Goal: Transaction & Acquisition: Purchase product/service

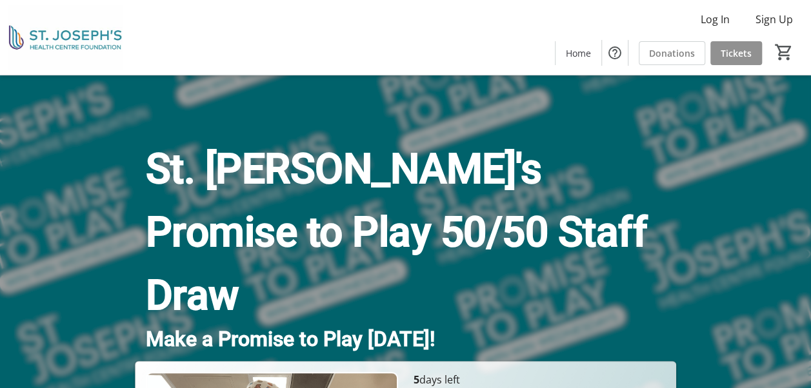
click at [730, 48] on span "Tickets" at bounding box center [736, 53] width 31 height 14
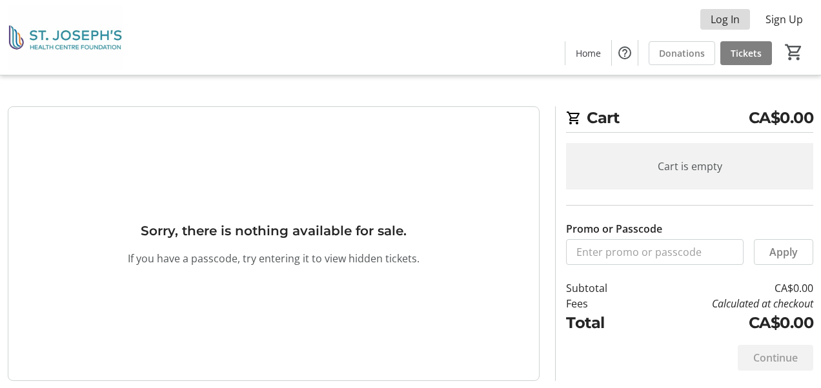
click at [724, 21] on span "Log In" at bounding box center [724, 19] width 29 height 15
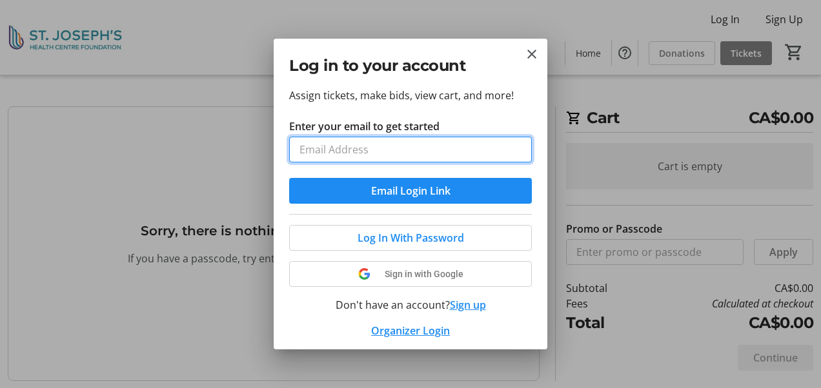
click at [356, 148] on input "Enter your email to get started" at bounding box center [410, 150] width 243 height 26
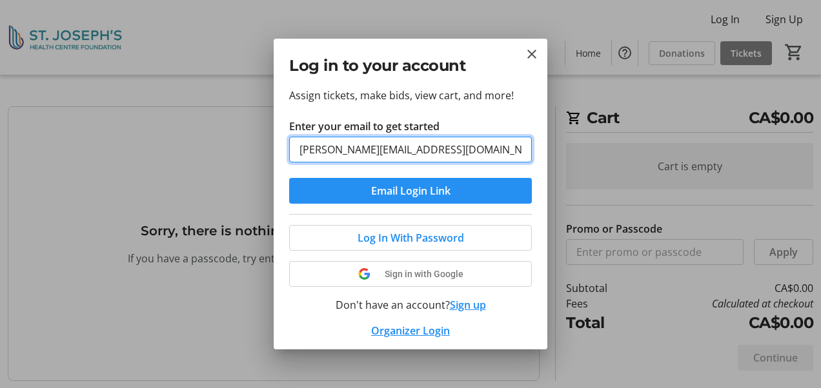
type input "[PERSON_NAME][EMAIL_ADDRESS][DOMAIN_NAME]"
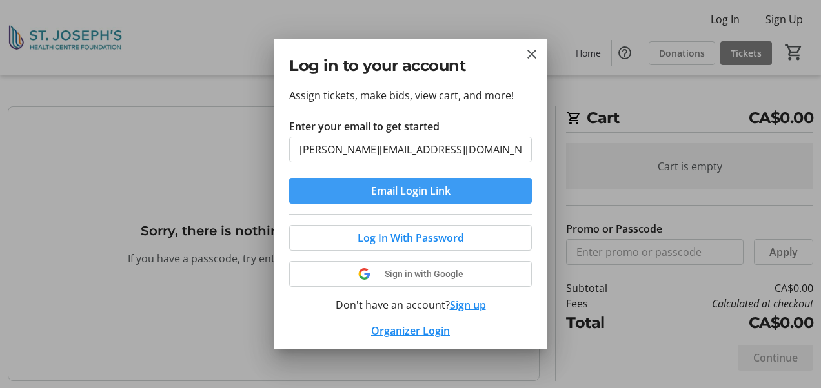
click at [434, 187] on span "Email Login Link" at bounding box center [410, 190] width 79 height 15
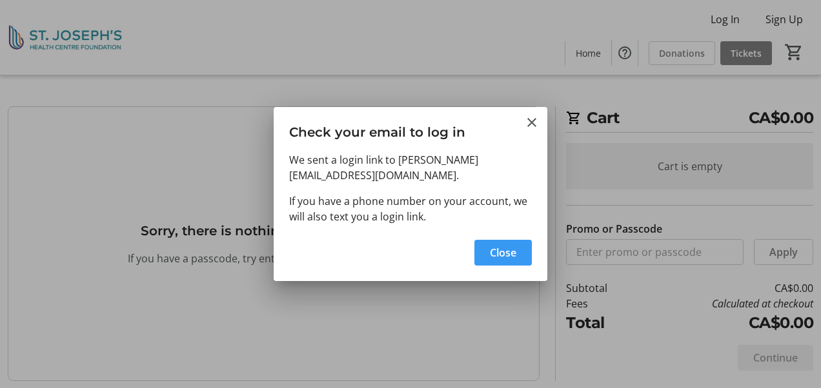
click at [510, 251] on span "Close" at bounding box center [503, 252] width 26 height 15
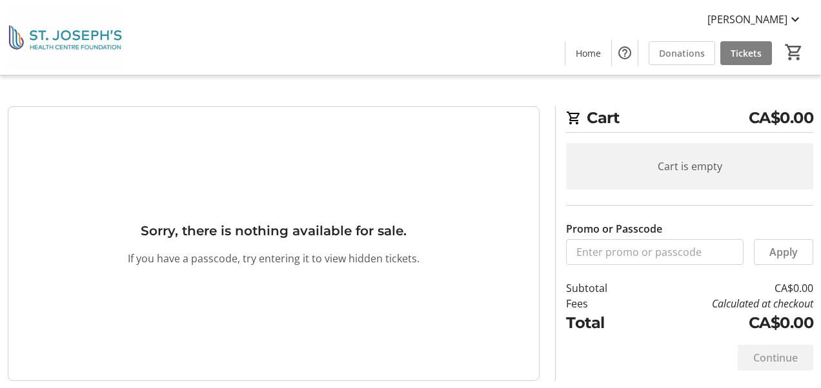
click at [336, 170] on tr-blank-state "Sorry, there is nothing available for sale. If you have a passcode, try enterin…" at bounding box center [274, 243] width 532 height 275
click at [647, 111] on h2 "Cart CA$0.00" at bounding box center [689, 119] width 247 height 26
click at [750, 50] on span "Tickets" at bounding box center [745, 53] width 31 height 14
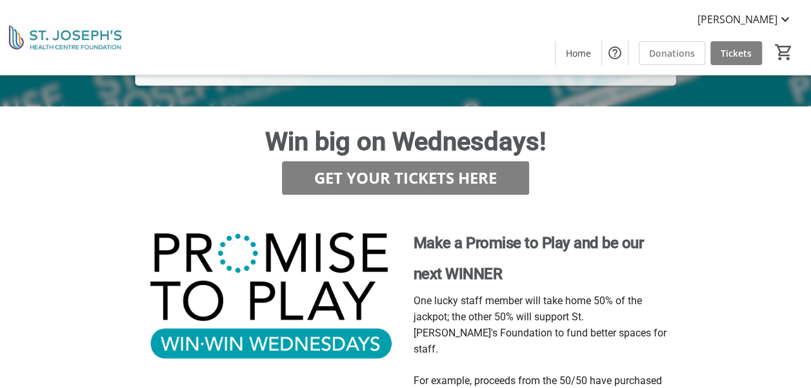
scroll to position [452, 0]
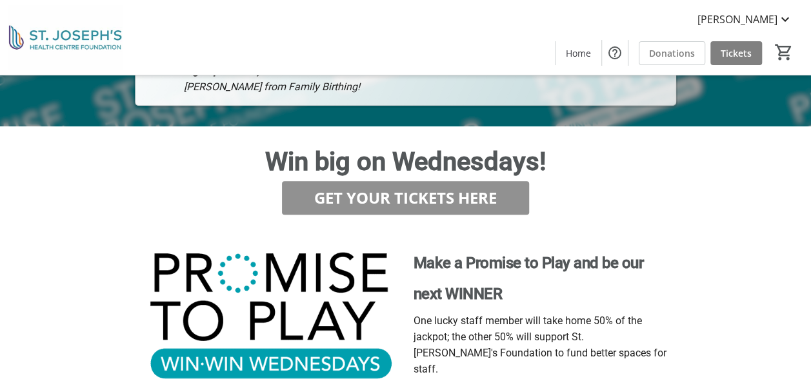
click at [400, 186] on span "GET YOUR TICKETS HERE" at bounding box center [405, 197] width 183 height 23
